Goal: Information Seeking & Learning: Find specific fact

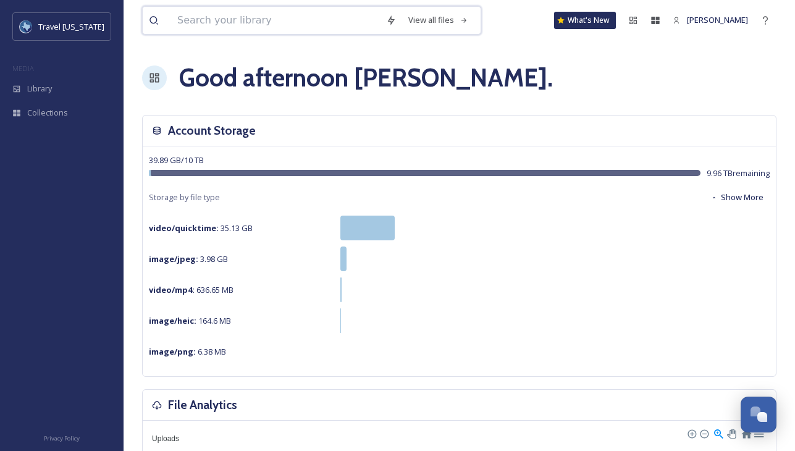
click at [226, 23] on input at bounding box center [275, 20] width 209 height 27
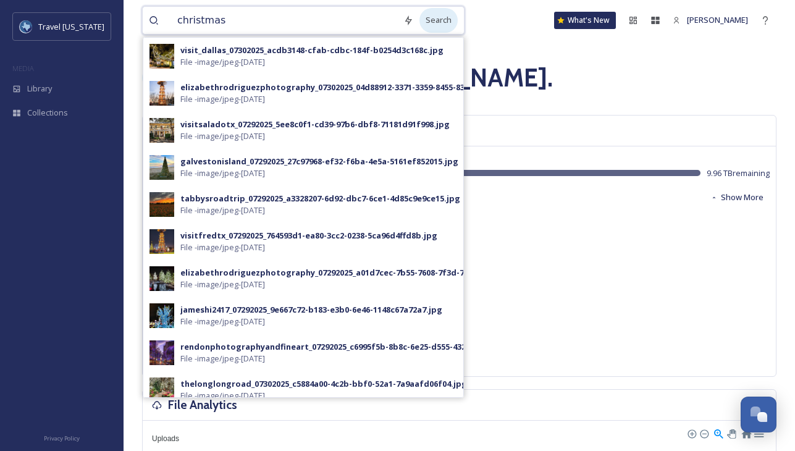
type input "christmas"
click at [439, 23] on div "Search" at bounding box center [438, 20] width 38 height 24
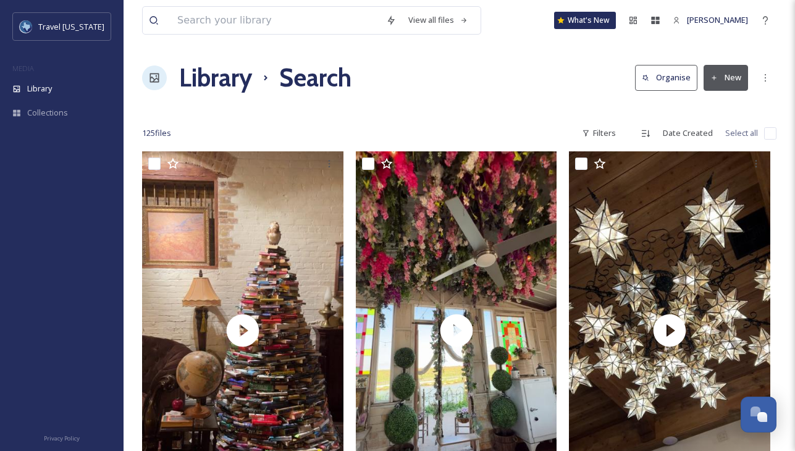
scroll to position [61, 0]
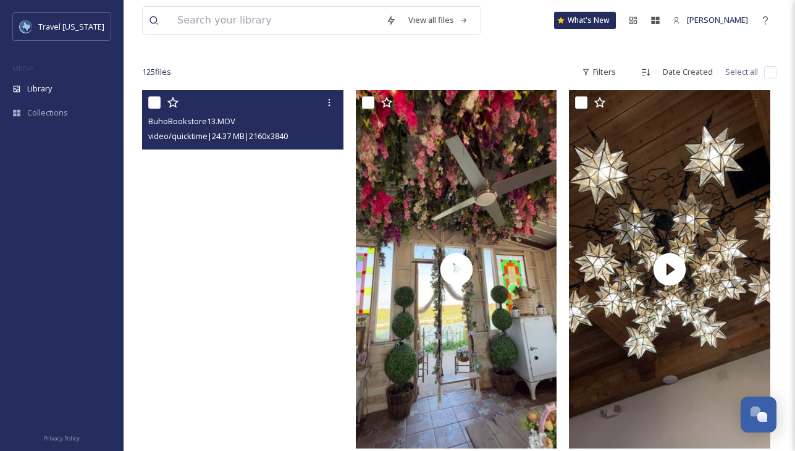
click at [259, 198] on video "BuhoBookstore13.MOV" at bounding box center [242, 269] width 201 height 358
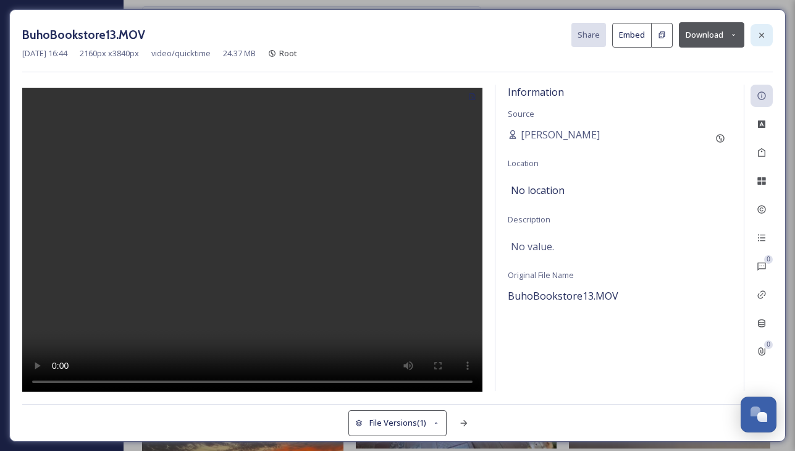
click at [759, 37] on icon at bounding box center [762, 35] width 10 height 10
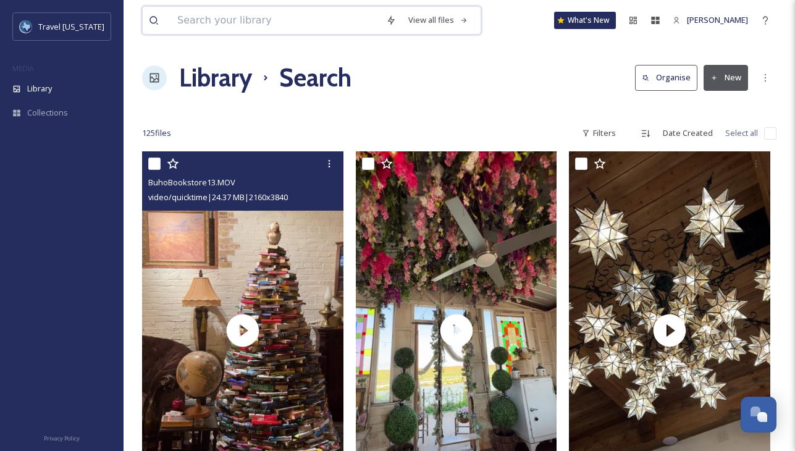
click at [324, 15] on input at bounding box center [275, 20] width 209 height 27
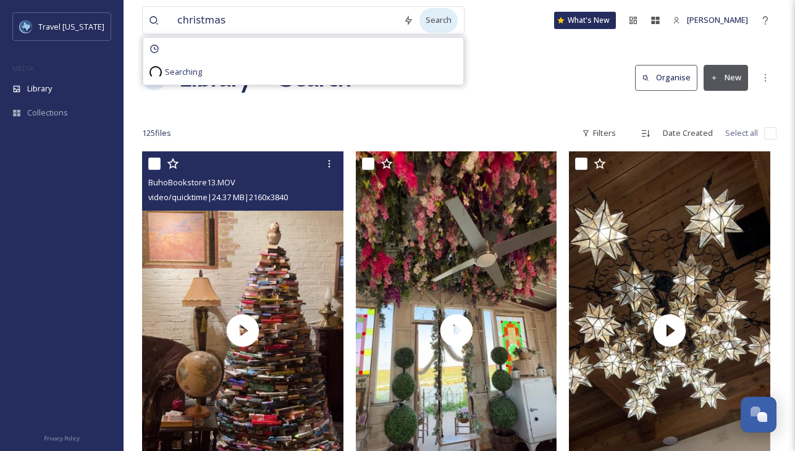
click at [433, 19] on div "Search" at bounding box center [438, 20] width 38 height 24
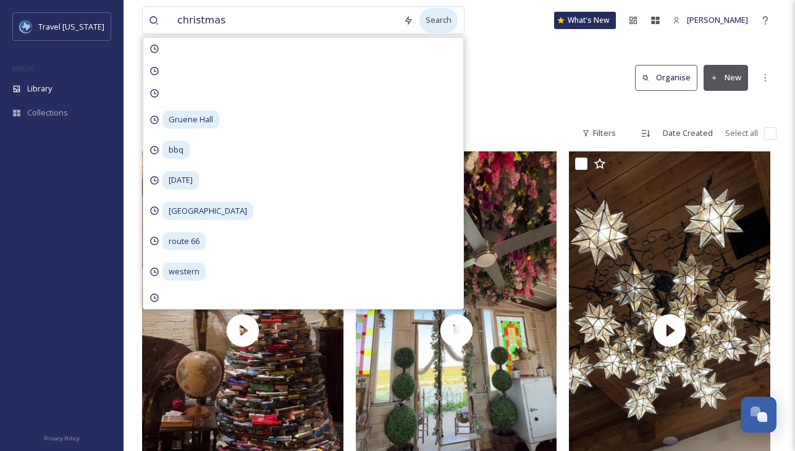
click at [433, 22] on div "Search" at bounding box center [438, 20] width 38 height 24
click at [535, 74] on div "Library Search Organise New" at bounding box center [459, 77] width 634 height 37
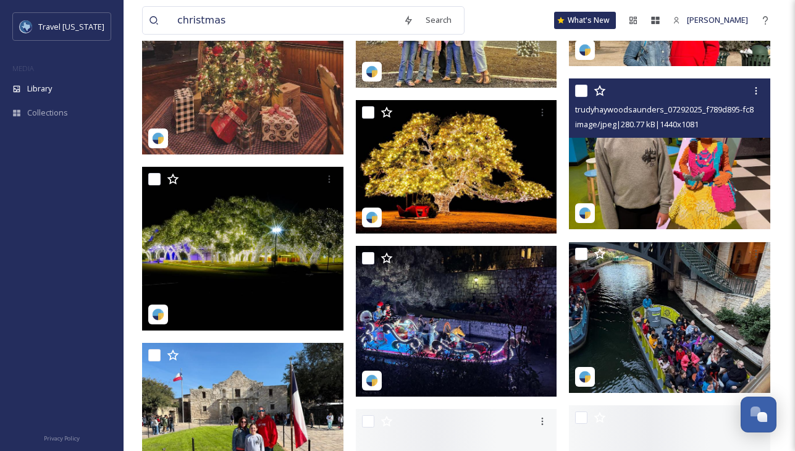
scroll to position [2495, 0]
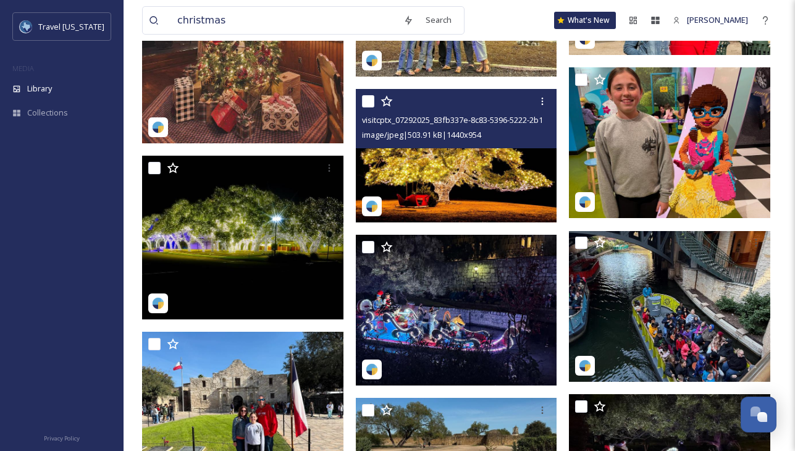
click at [465, 176] on img at bounding box center [456, 155] width 201 height 133
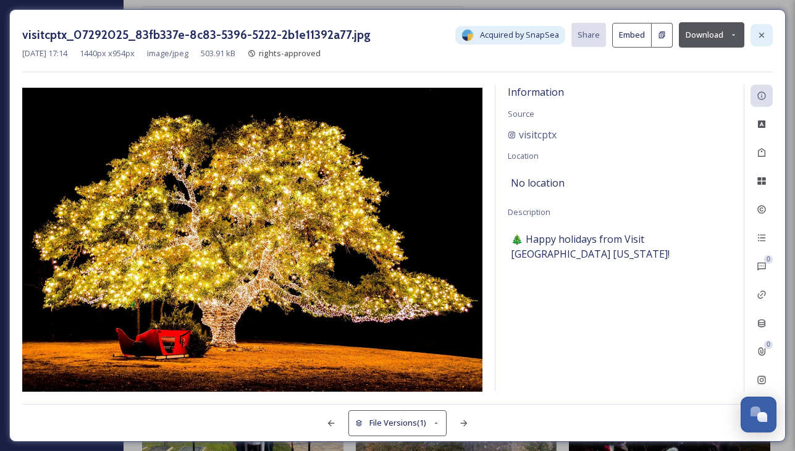
click at [757, 38] on icon at bounding box center [762, 35] width 10 height 10
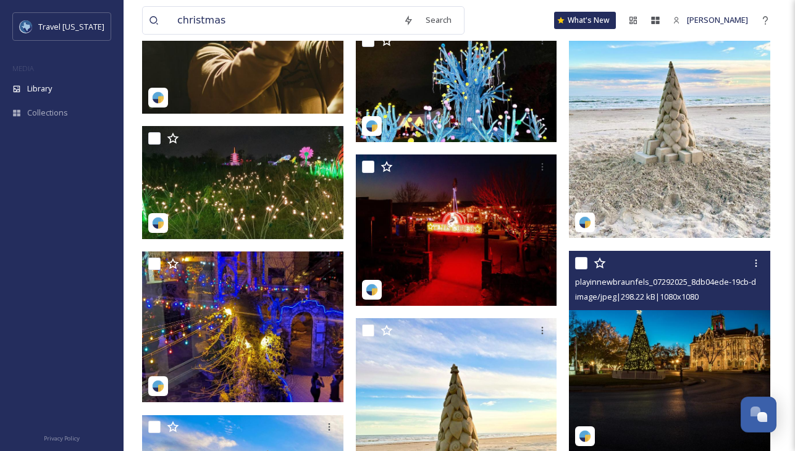
scroll to position [4195, 0]
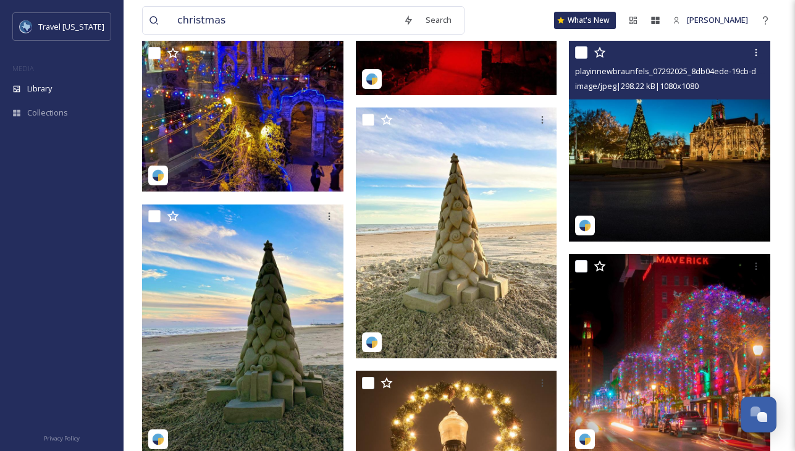
click at [651, 134] on img at bounding box center [669, 140] width 201 height 201
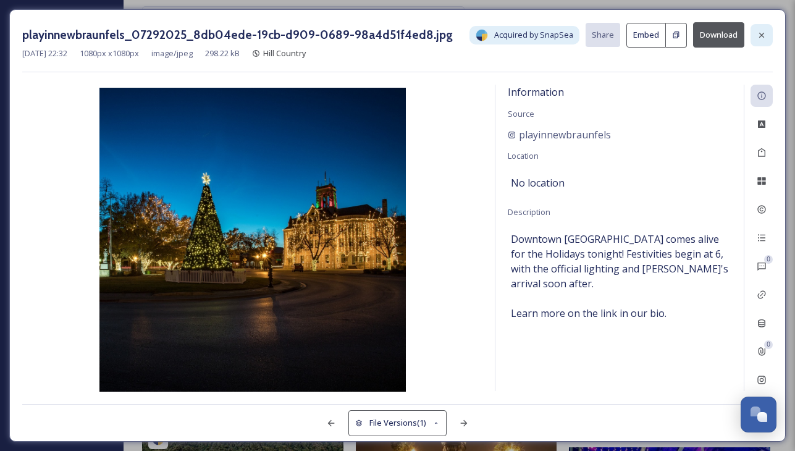
click at [768, 33] on div at bounding box center [762, 35] width 22 height 22
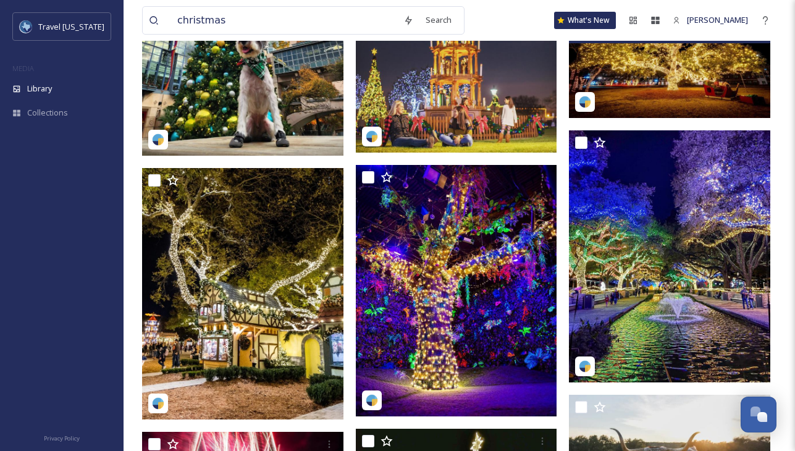
scroll to position [5516, 0]
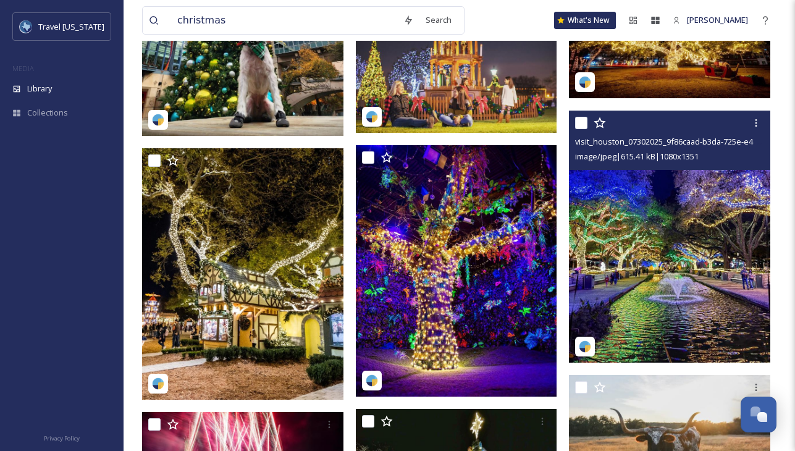
click at [654, 250] on img at bounding box center [669, 237] width 201 height 252
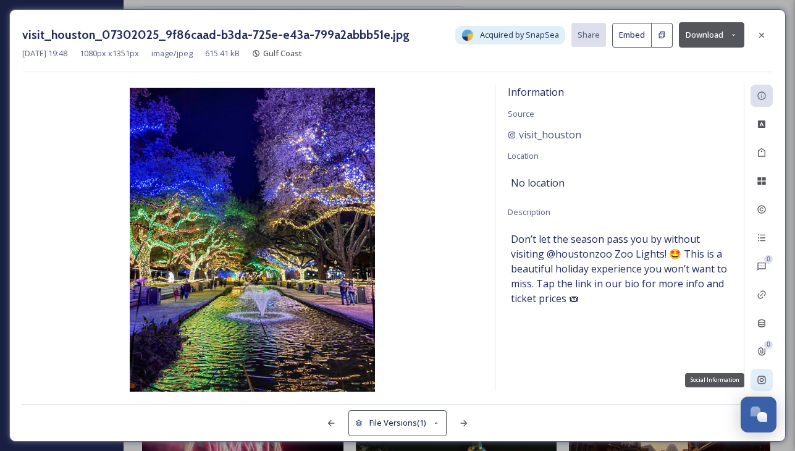
click at [760, 377] on icon at bounding box center [762, 380] width 10 height 10
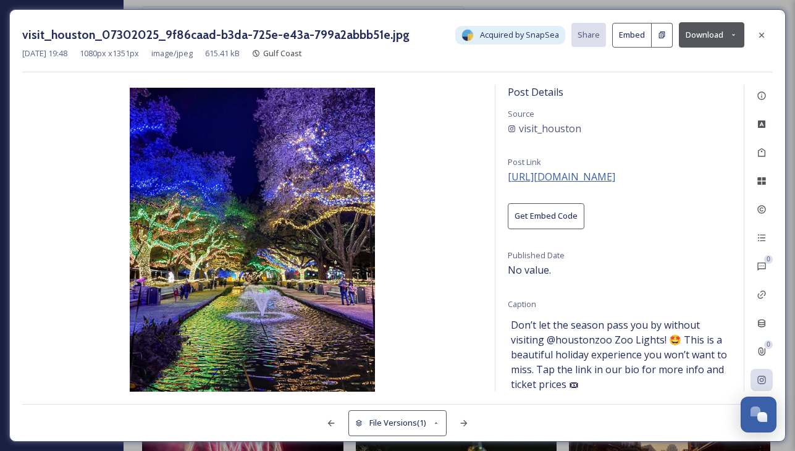
click at [595, 170] on span "[URL][DOMAIN_NAME]" at bounding box center [561, 177] width 107 height 14
click at [765, 37] on icon at bounding box center [762, 35] width 10 height 10
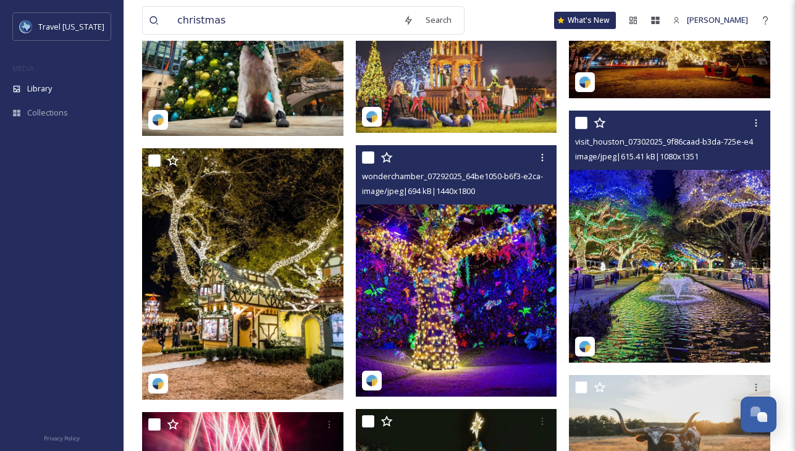
click at [414, 294] on img at bounding box center [456, 271] width 201 height 252
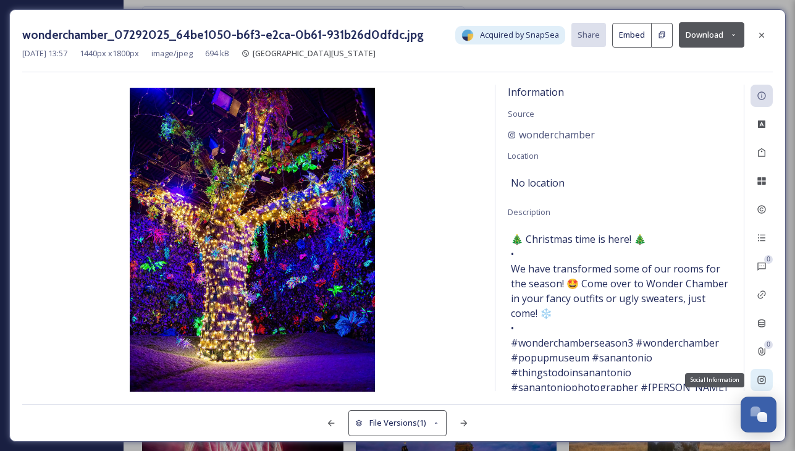
click at [772, 376] on div "Social Information" at bounding box center [762, 380] width 22 height 22
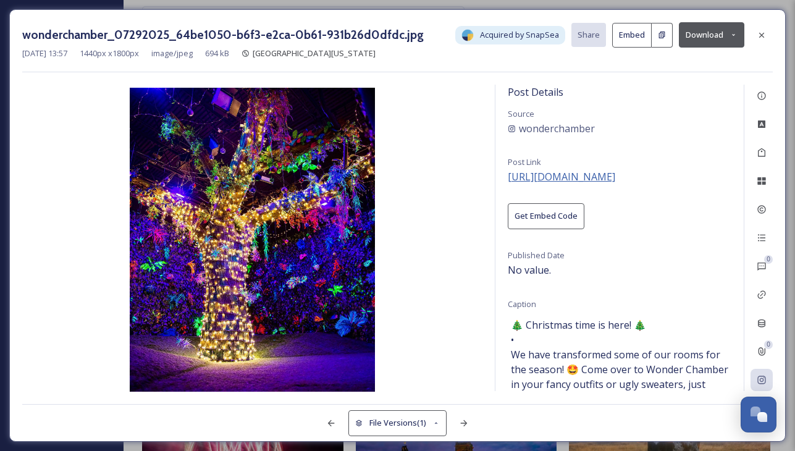
click at [576, 173] on span "[URL][DOMAIN_NAME]" at bounding box center [561, 177] width 107 height 14
click at [764, 31] on icon at bounding box center [762, 35] width 10 height 10
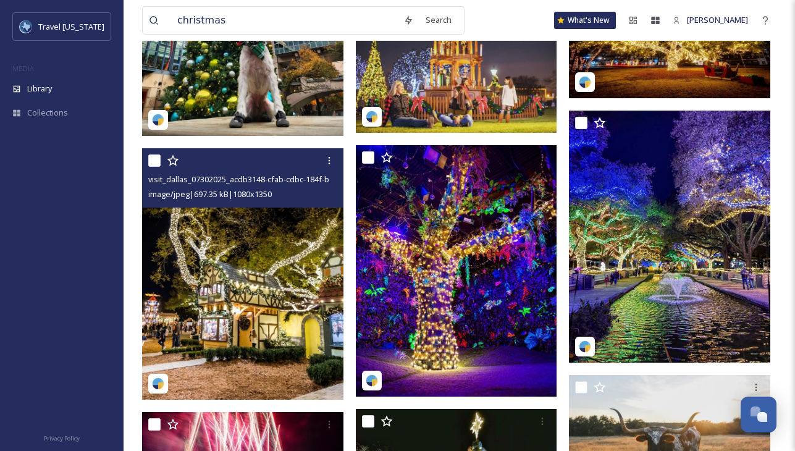
click at [269, 300] on img at bounding box center [242, 274] width 201 height 252
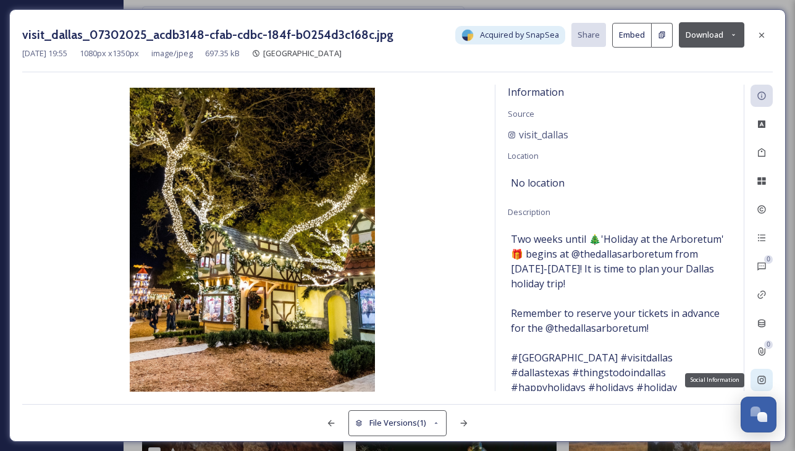
click at [759, 379] on icon at bounding box center [762, 380] width 10 height 10
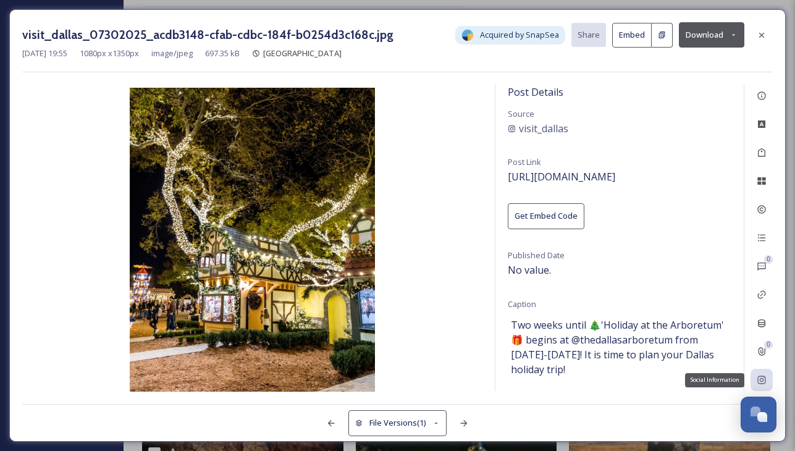
click at [760, 381] on icon at bounding box center [762, 380] width 10 height 10
click at [615, 171] on span "[URL][DOMAIN_NAME]" at bounding box center [561, 177] width 107 height 14
click at [759, 36] on icon at bounding box center [762, 35] width 10 height 10
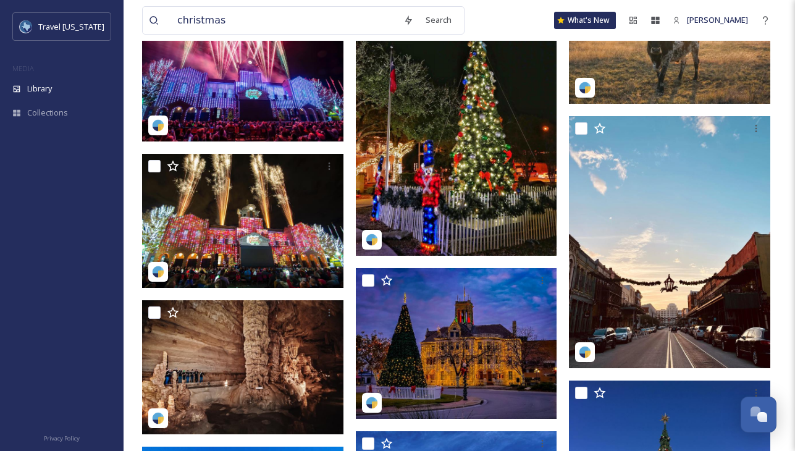
scroll to position [5928, 0]
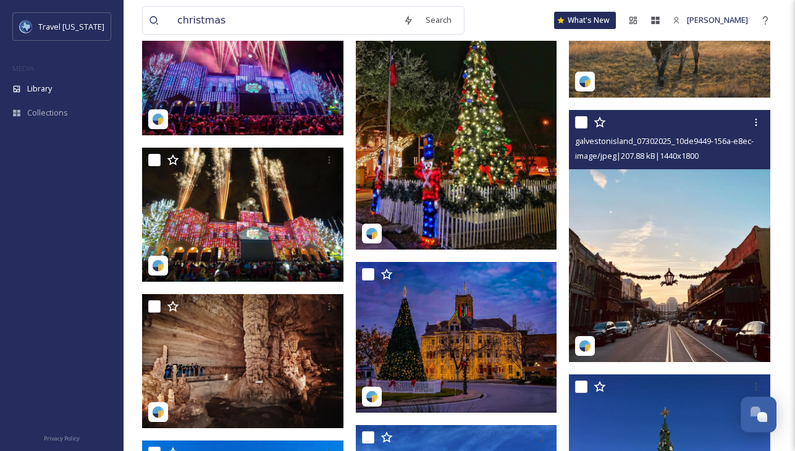
click at [688, 276] on img at bounding box center [669, 236] width 201 height 252
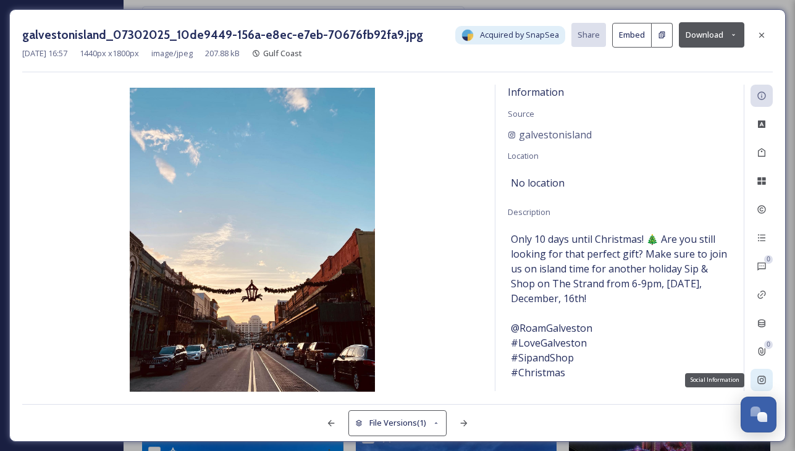
click at [767, 377] on div "Social Information" at bounding box center [762, 380] width 22 height 22
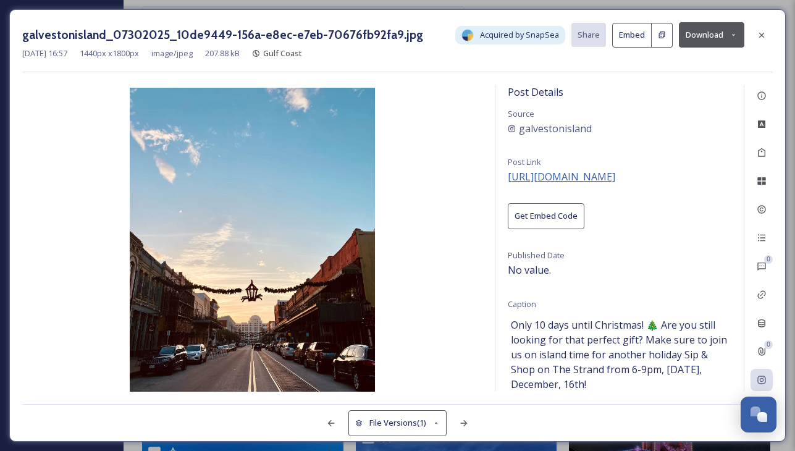
click at [615, 178] on span "[URL][DOMAIN_NAME]" at bounding box center [561, 177] width 107 height 14
click at [766, 33] on icon at bounding box center [762, 35] width 10 height 10
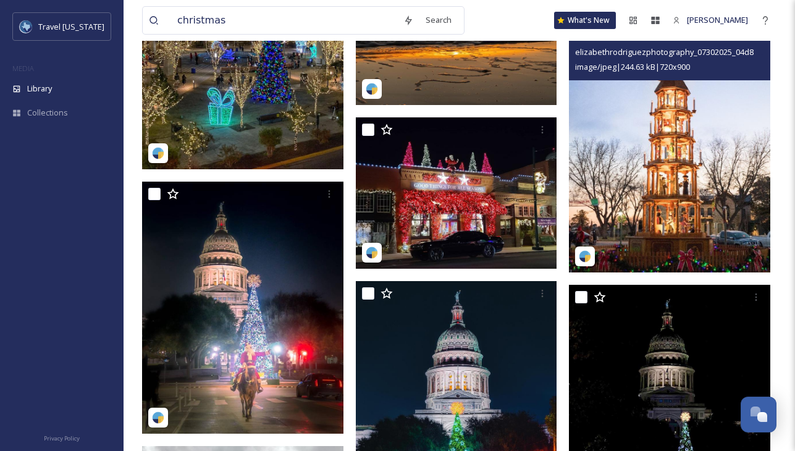
scroll to position [7101, 0]
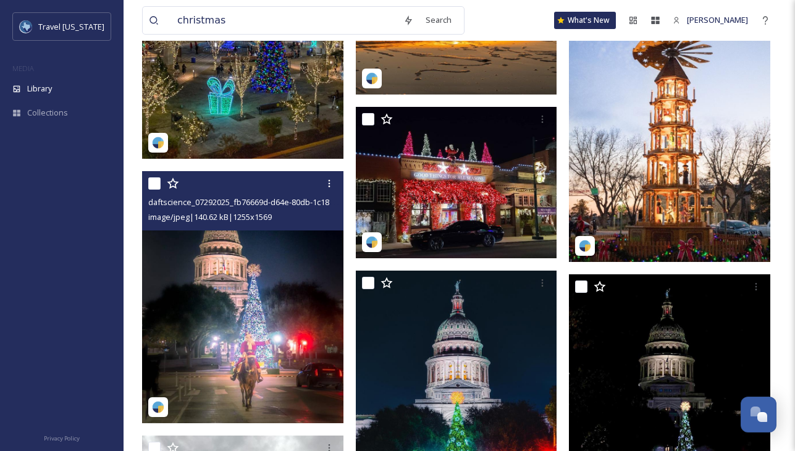
click at [209, 308] on img at bounding box center [242, 297] width 201 height 252
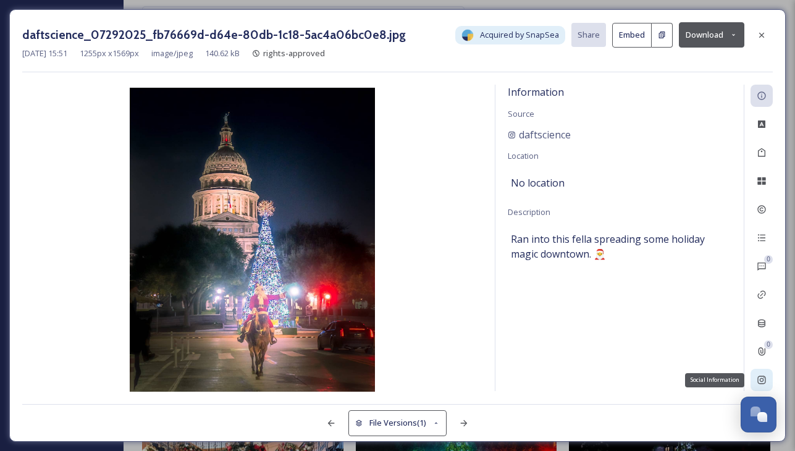
click at [764, 379] on icon at bounding box center [762, 380] width 10 height 10
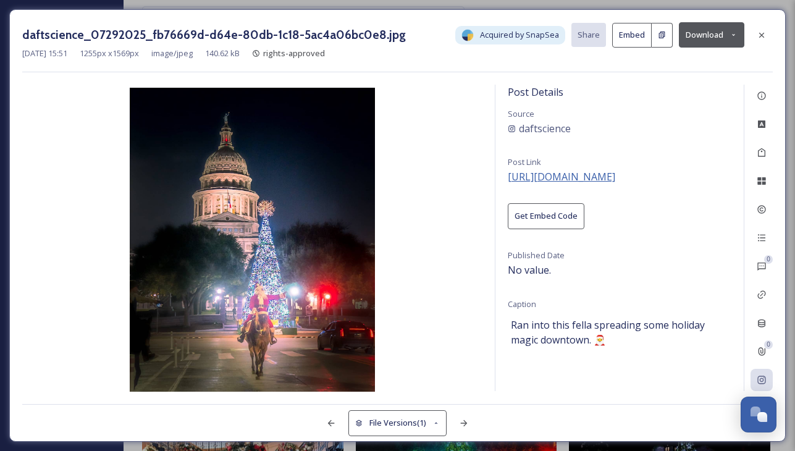
click at [570, 175] on span "[URL][DOMAIN_NAME]" at bounding box center [561, 177] width 107 height 14
click at [762, 35] on icon at bounding box center [761, 34] width 5 height 5
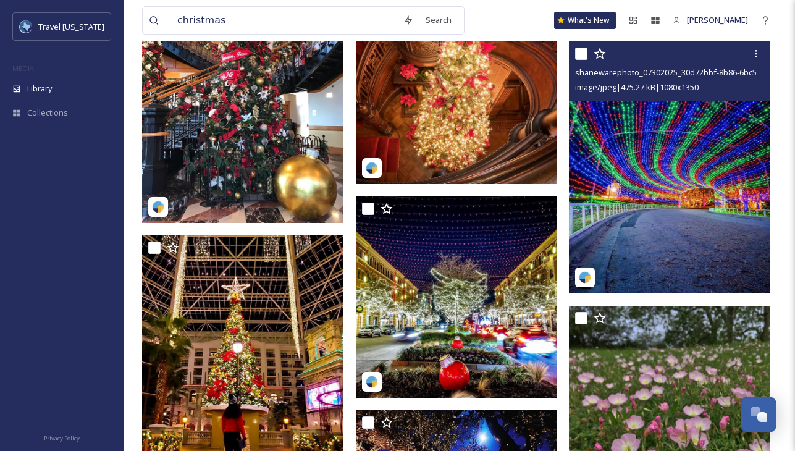
scroll to position [7774, 0]
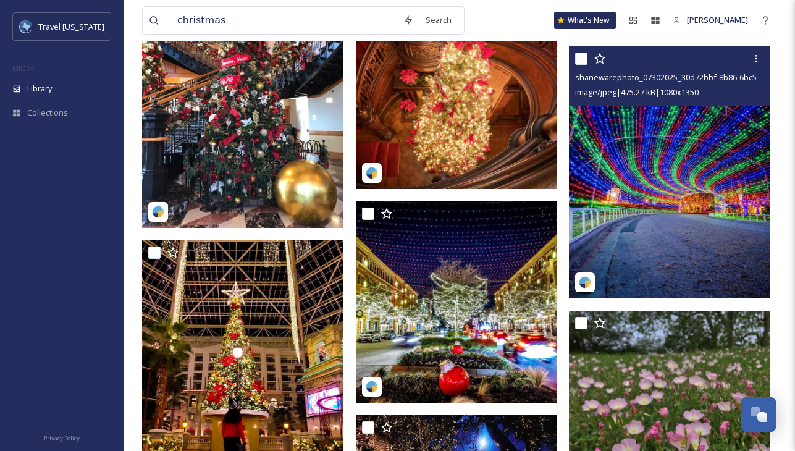
click at [694, 204] on img at bounding box center [669, 172] width 201 height 252
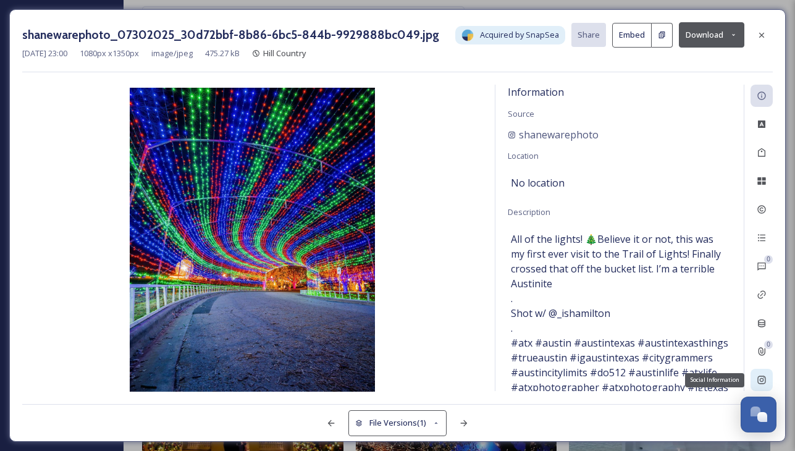
click at [765, 379] on icon at bounding box center [762, 380] width 10 height 10
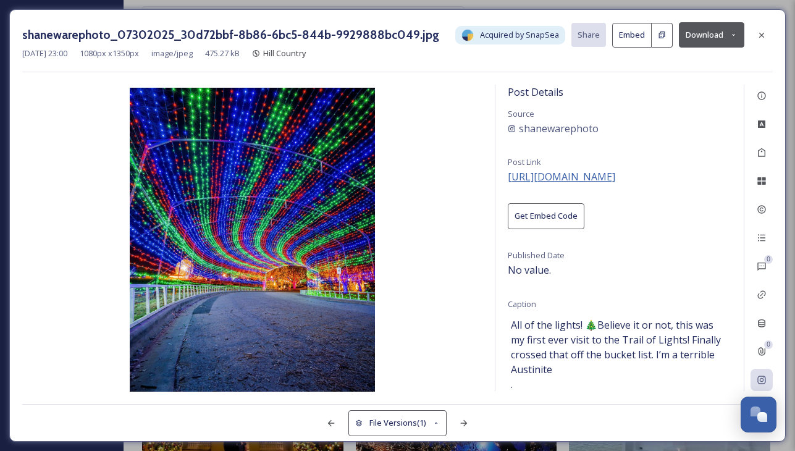
click at [615, 175] on span "[URL][DOMAIN_NAME]" at bounding box center [561, 177] width 107 height 14
click at [766, 35] on icon at bounding box center [762, 35] width 10 height 10
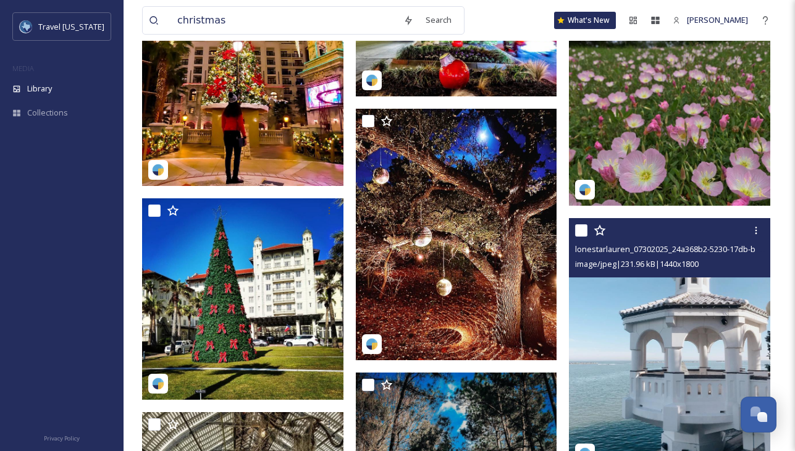
scroll to position [8090, 0]
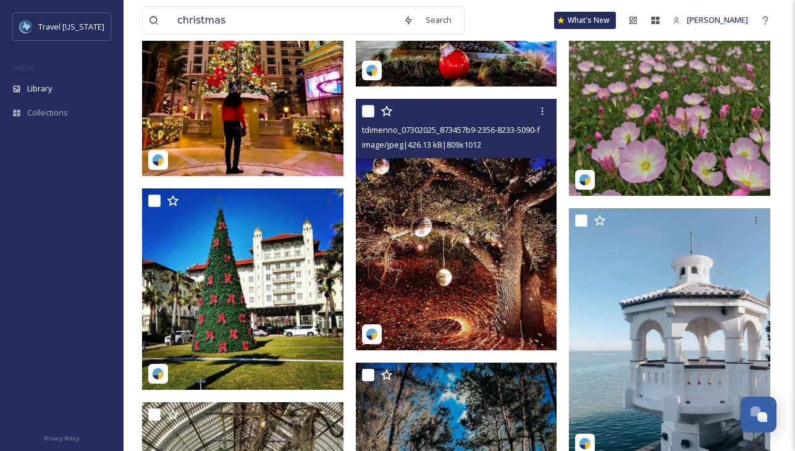
click at [491, 254] on img at bounding box center [456, 224] width 201 height 252
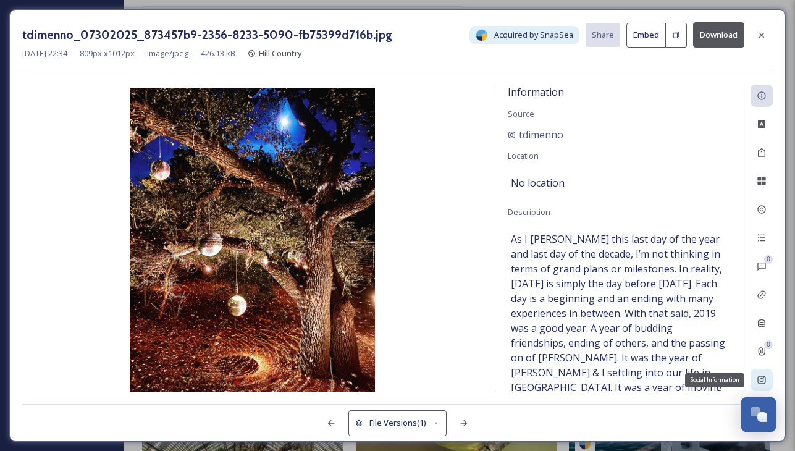
click at [765, 385] on div "Social Information" at bounding box center [762, 380] width 22 height 22
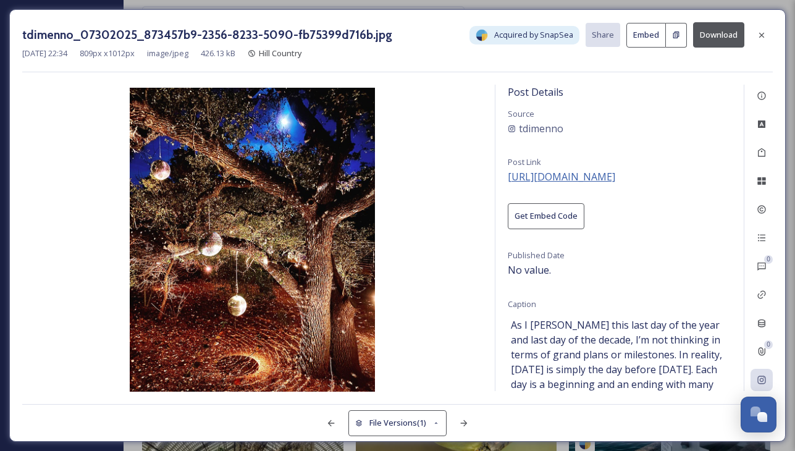
click at [615, 181] on span "[URL][DOMAIN_NAME]" at bounding box center [561, 177] width 107 height 14
click at [756, 38] on div at bounding box center [762, 35] width 22 height 22
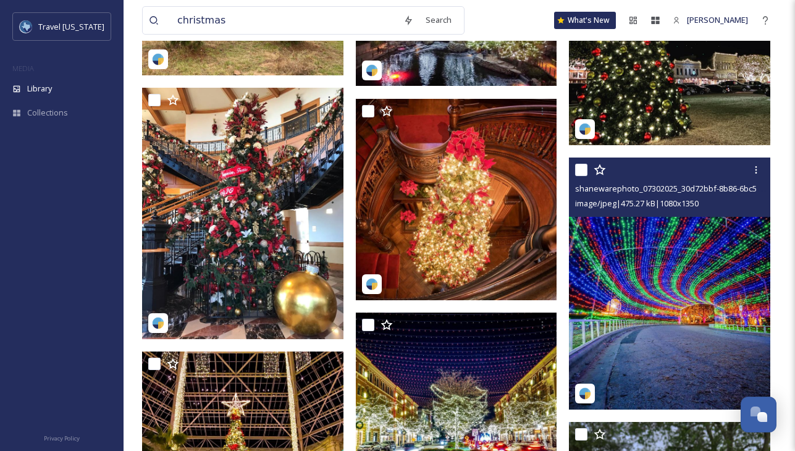
scroll to position [7638, 0]
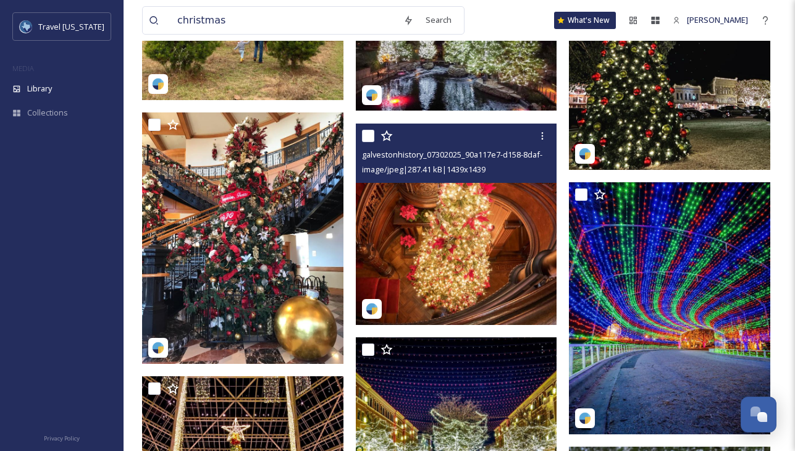
click at [482, 214] on img at bounding box center [456, 224] width 201 height 201
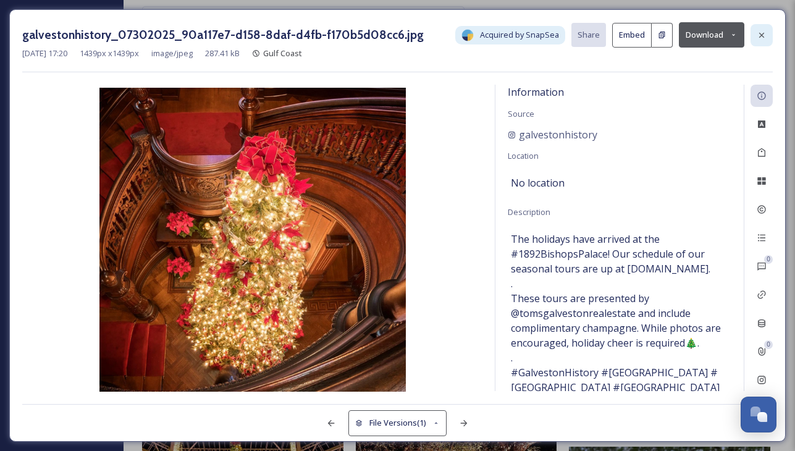
click at [763, 36] on icon at bounding box center [761, 34] width 5 height 5
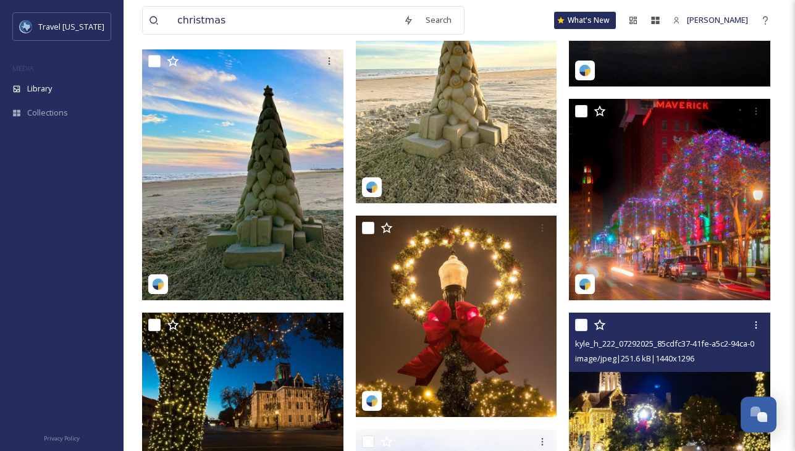
scroll to position [4268, 0]
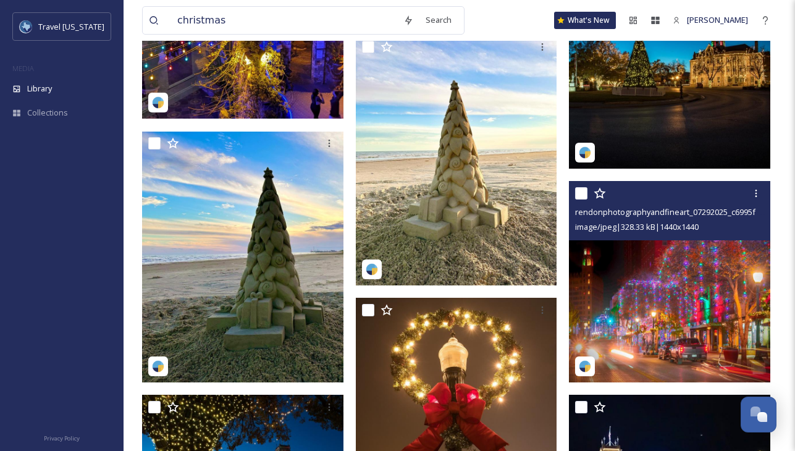
click at [659, 289] on img at bounding box center [669, 281] width 201 height 201
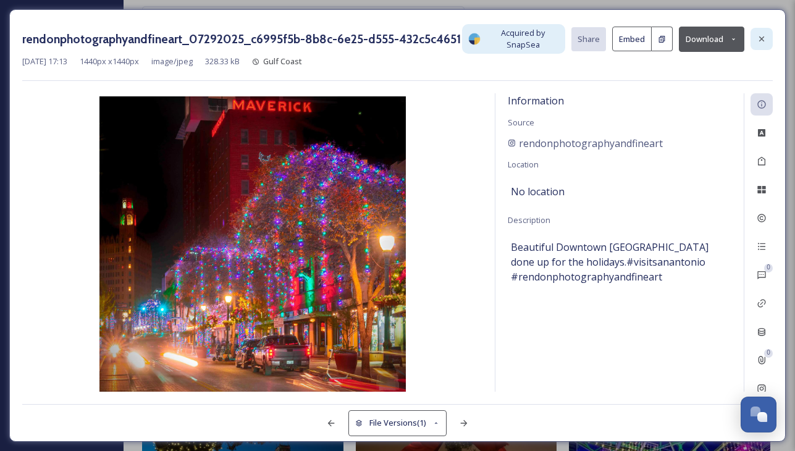
click at [765, 37] on icon at bounding box center [762, 39] width 10 height 10
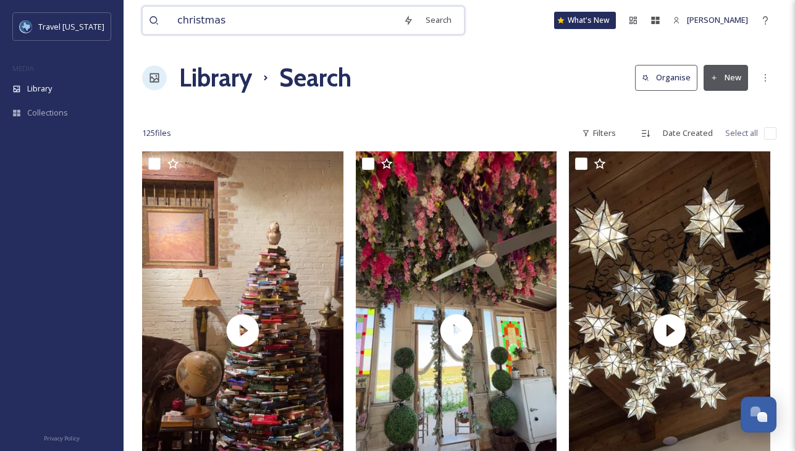
click at [241, 19] on input "christmas" at bounding box center [284, 20] width 226 height 27
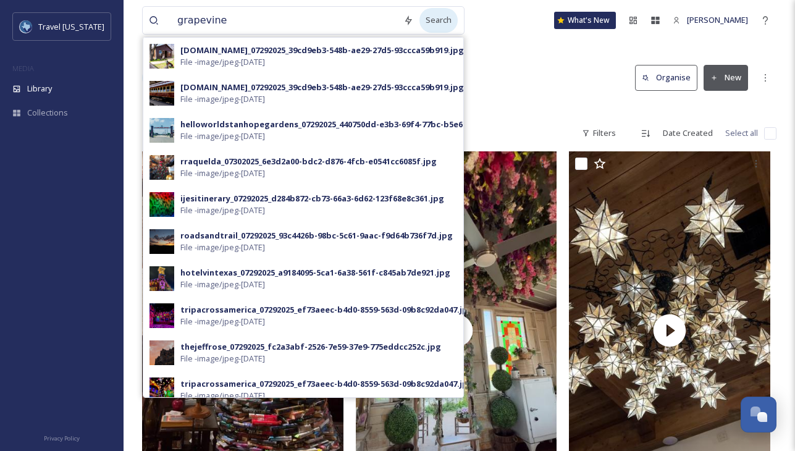
click at [433, 19] on div "Search" at bounding box center [438, 20] width 38 height 24
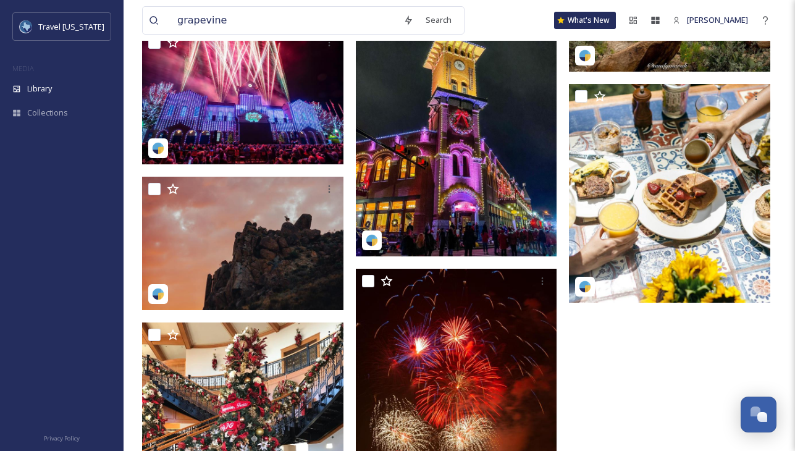
scroll to position [2820, 0]
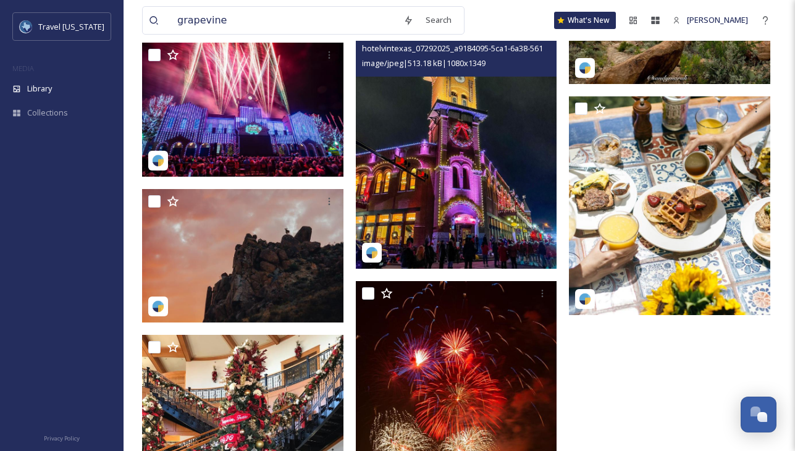
click at [528, 166] on img at bounding box center [456, 142] width 201 height 251
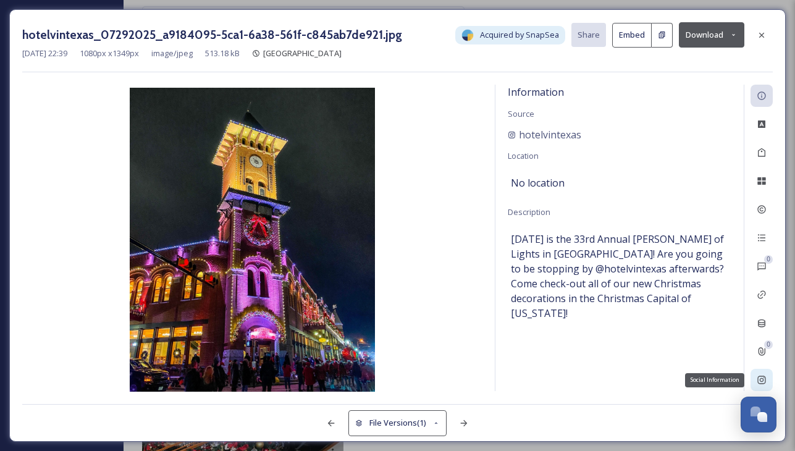
click at [768, 379] on div "Social Information" at bounding box center [762, 380] width 22 height 22
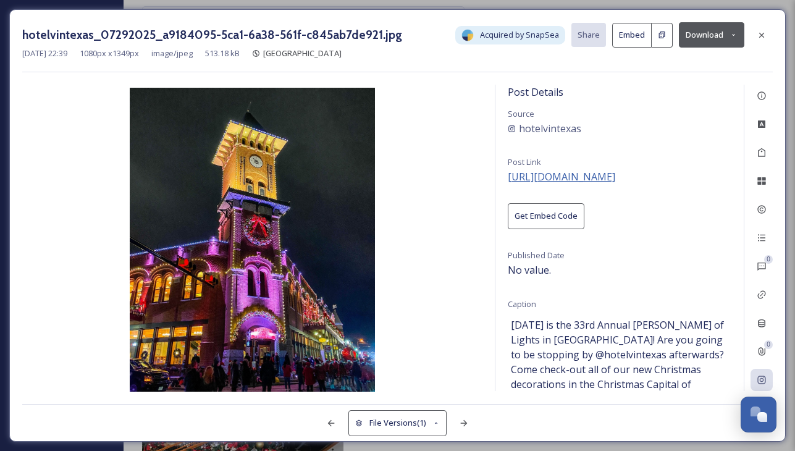
click at [604, 177] on span "[URL][DOMAIN_NAME]" at bounding box center [561, 177] width 107 height 14
click at [762, 39] on icon at bounding box center [762, 35] width 10 height 10
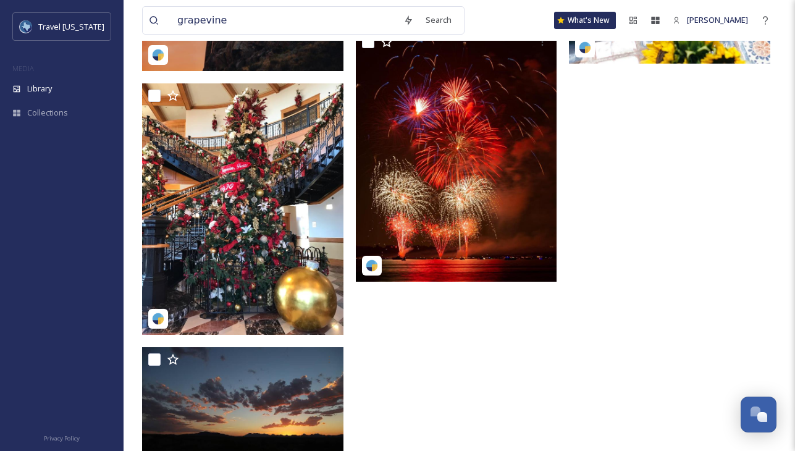
scroll to position [3075, 0]
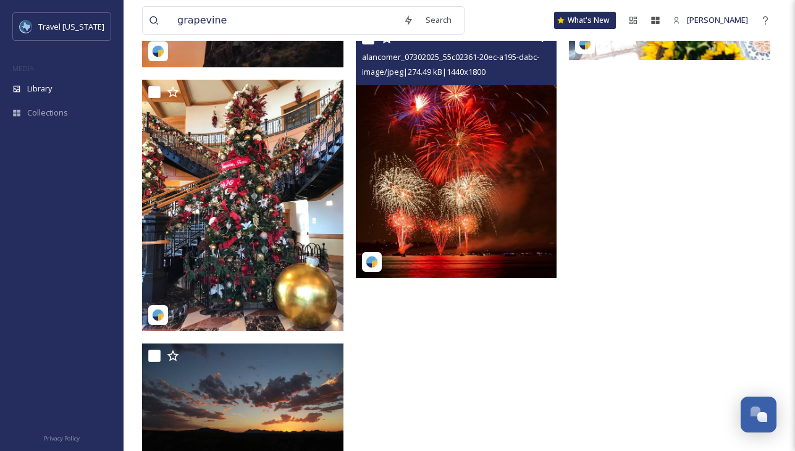
click at [479, 191] on img at bounding box center [456, 152] width 201 height 252
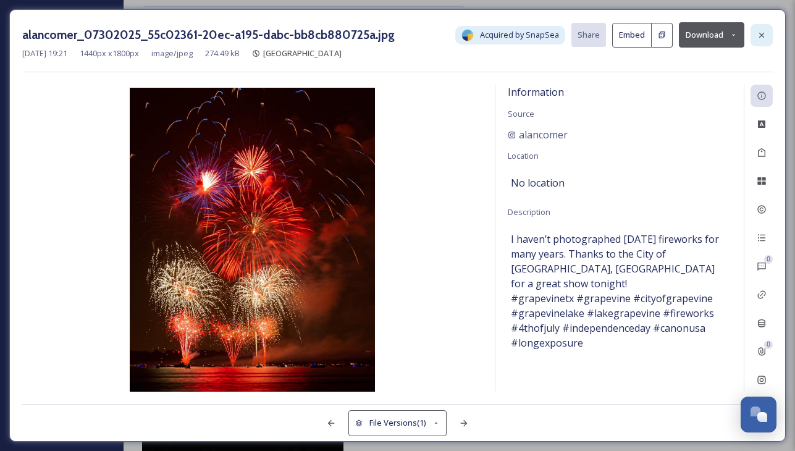
click at [752, 37] on div at bounding box center [762, 35] width 22 height 22
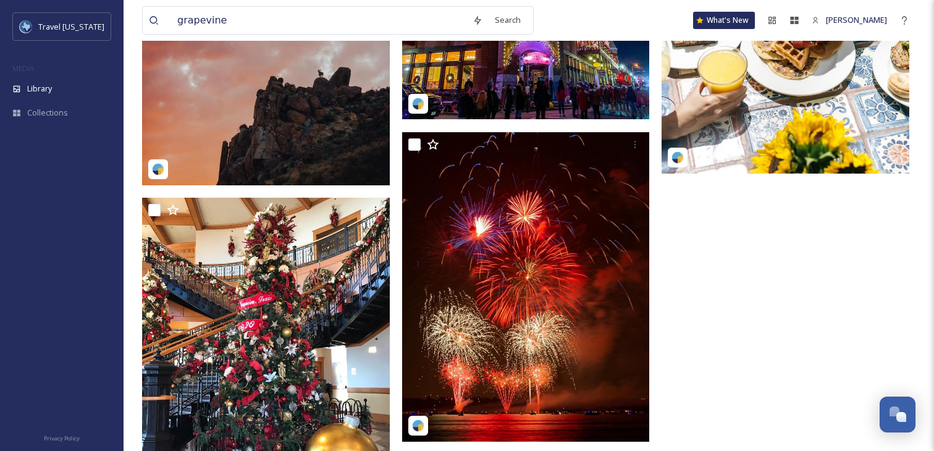
scroll to position [3616, 0]
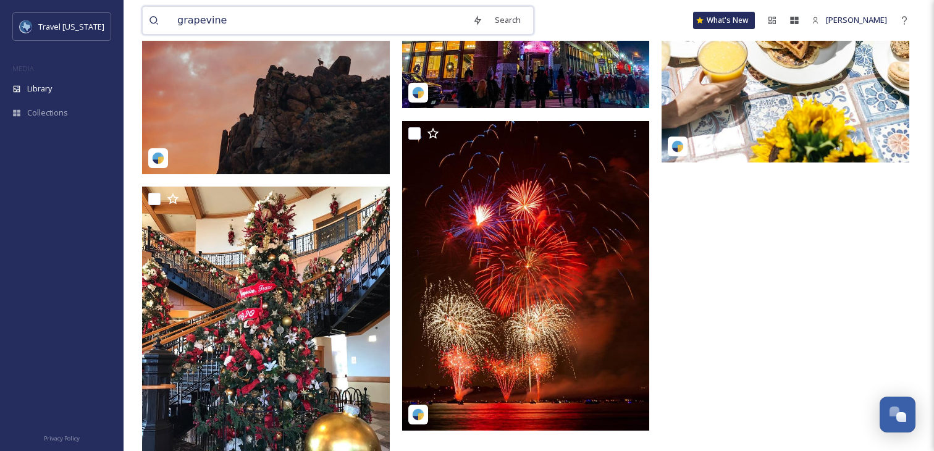
click at [403, 25] on input "grapevine" at bounding box center [318, 20] width 295 height 27
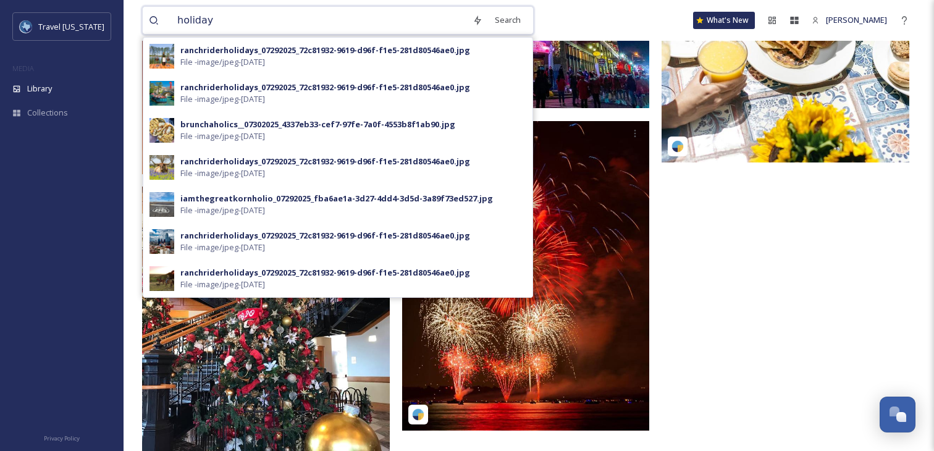
type input "holidays"
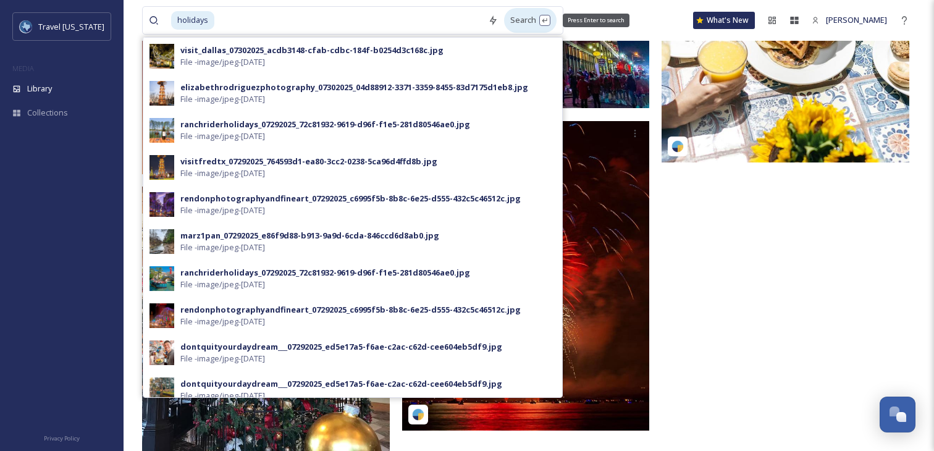
click at [518, 22] on div "Search Press Enter to search" at bounding box center [530, 20] width 53 height 24
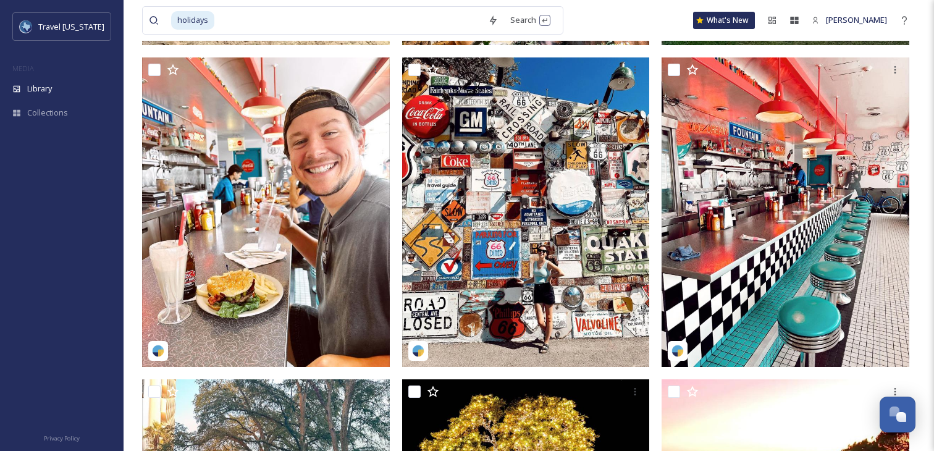
scroll to position [743, 0]
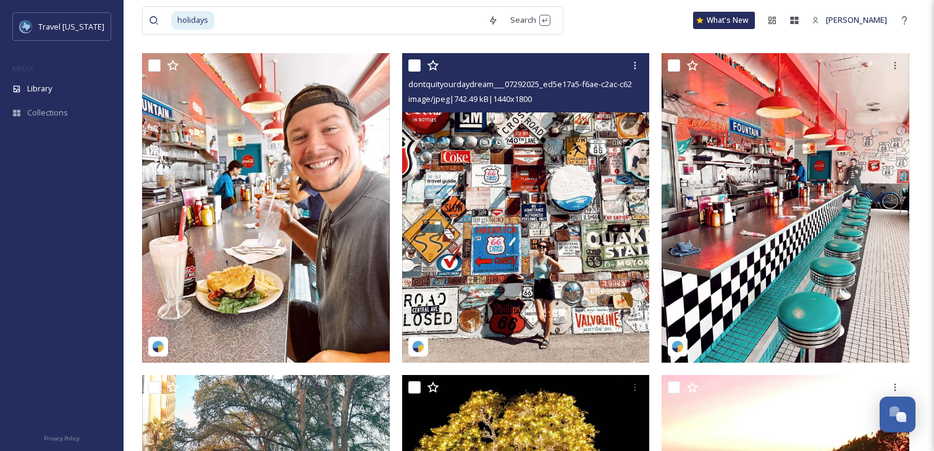
click at [600, 293] on img at bounding box center [526, 208] width 248 height 310
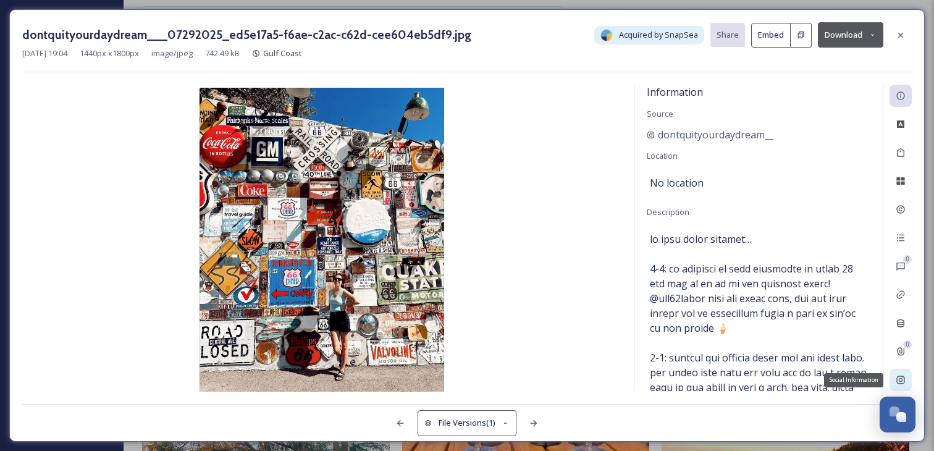
click at [794, 385] on div "Social Information" at bounding box center [901, 380] width 22 height 22
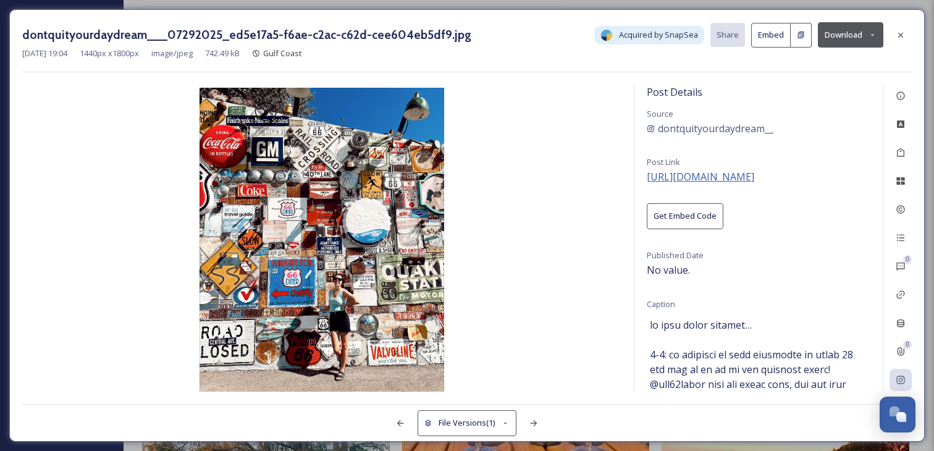
click at [754, 177] on span "[URL][DOMAIN_NAME]" at bounding box center [700, 177] width 107 height 14
